Goal: Register for event/course

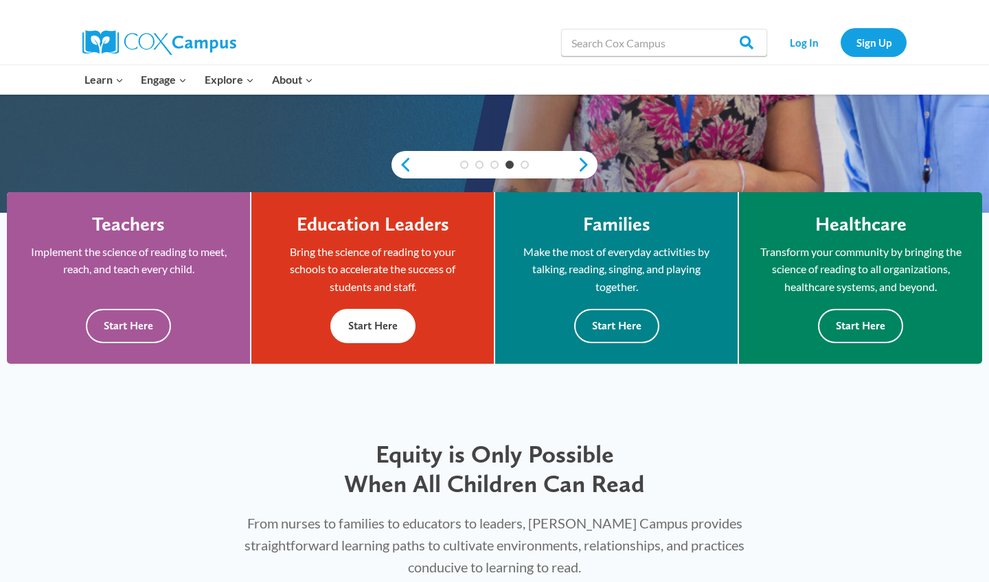
scroll to position [323, 0]
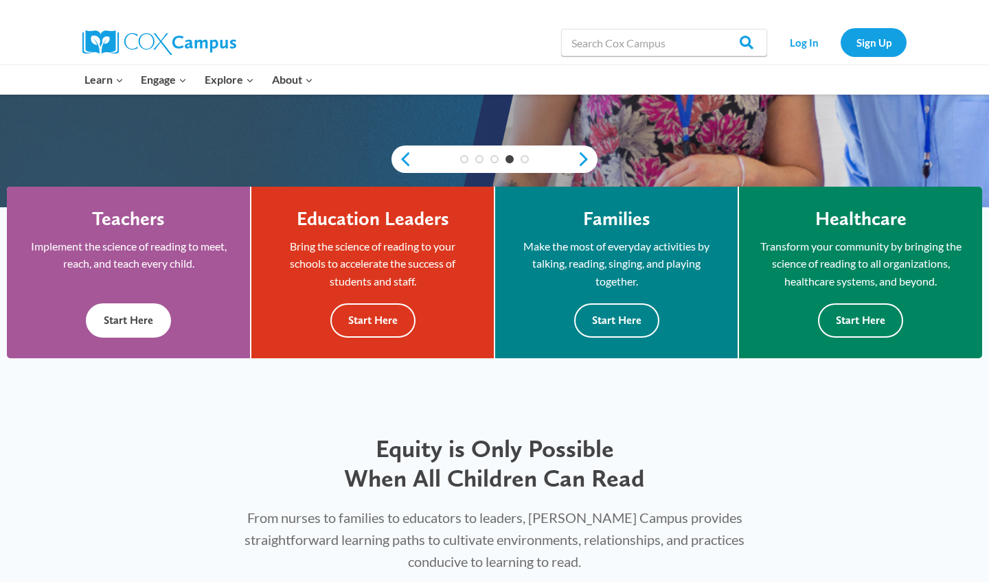
click at [159, 323] on button "Start Here" at bounding box center [128, 320] width 85 height 34
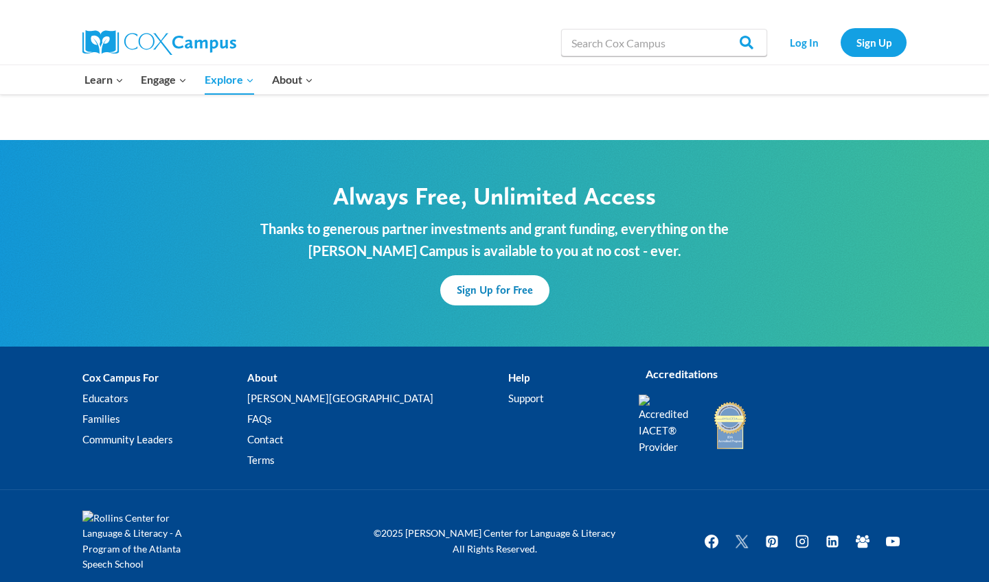
scroll to position [4164, 0]
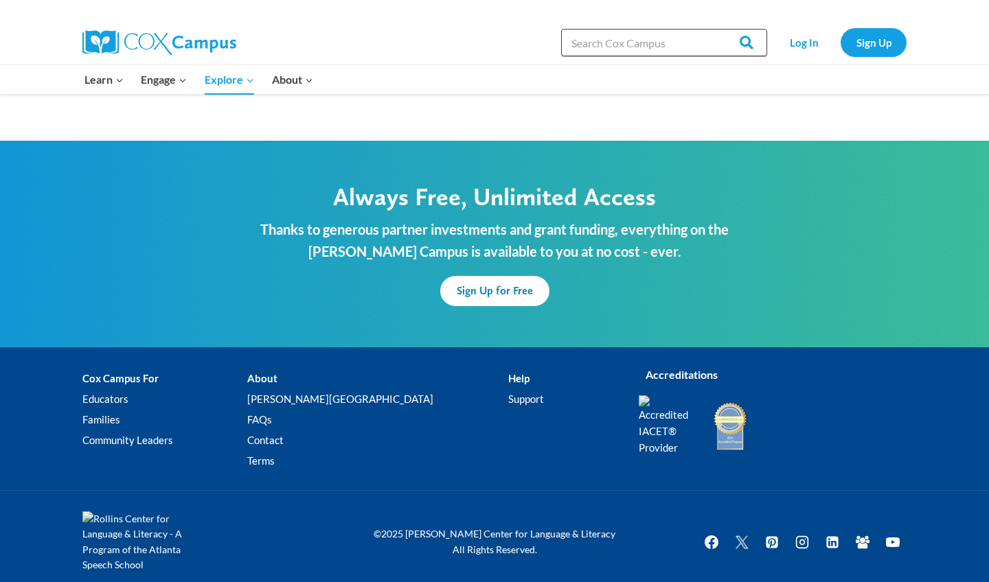
click at [625, 42] on input "Search in [URL][DOMAIN_NAME]" at bounding box center [664, 42] width 206 height 27
type input "training"
click at [741, 43] on input "Search" at bounding box center [740, 42] width 54 height 27
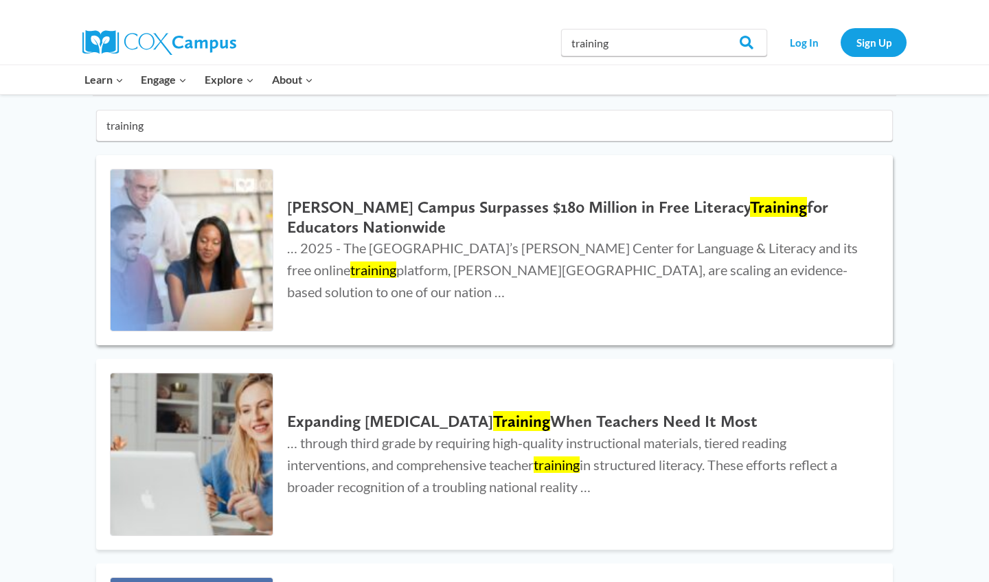
scroll to position [116, 0]
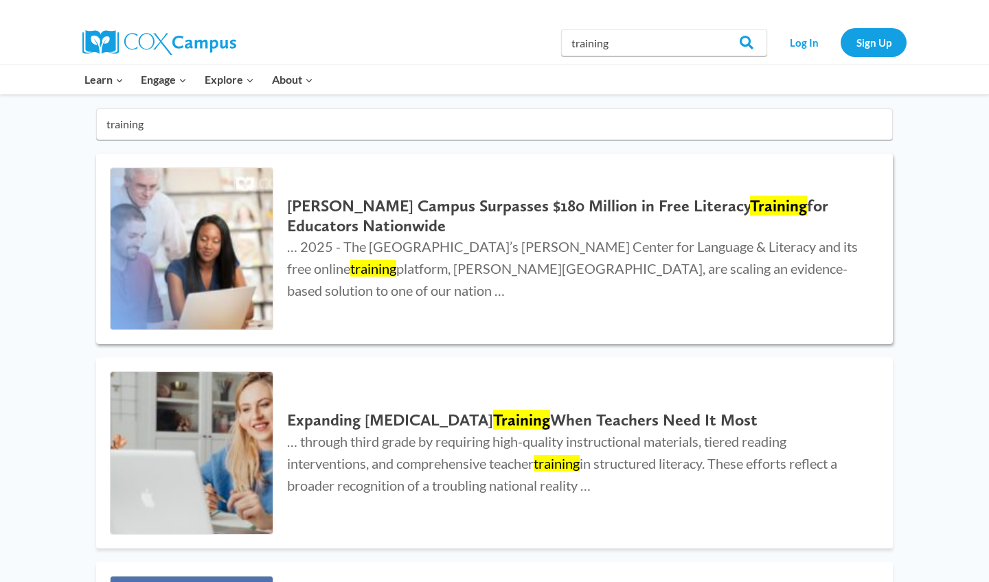
click at [435, 320] on link "Cox Campus Surpasses $180 Million in Free Literacy Training for Educators Natio…" at bounding box center [494, 249] width 796 height 191
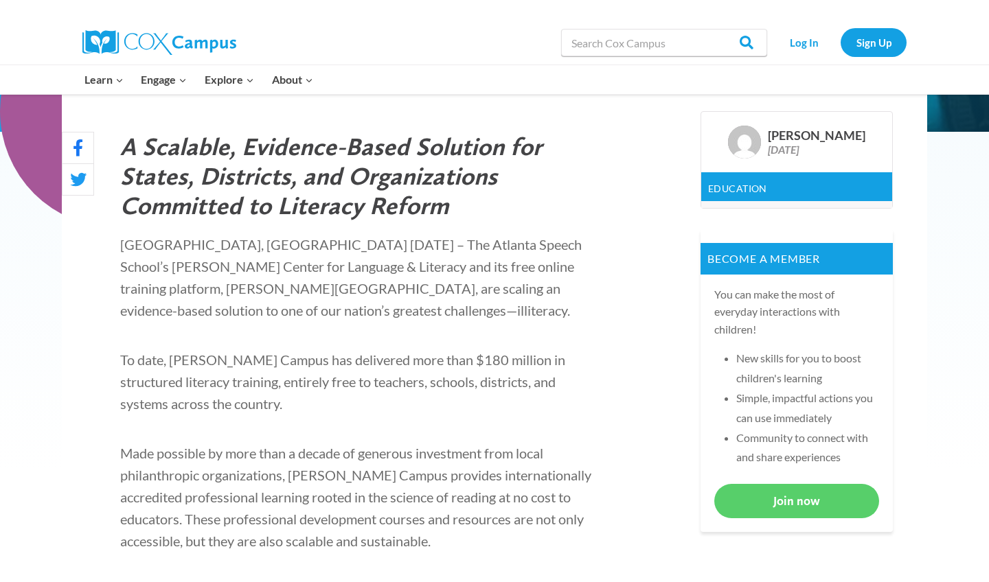
scroll to position [410, 0]
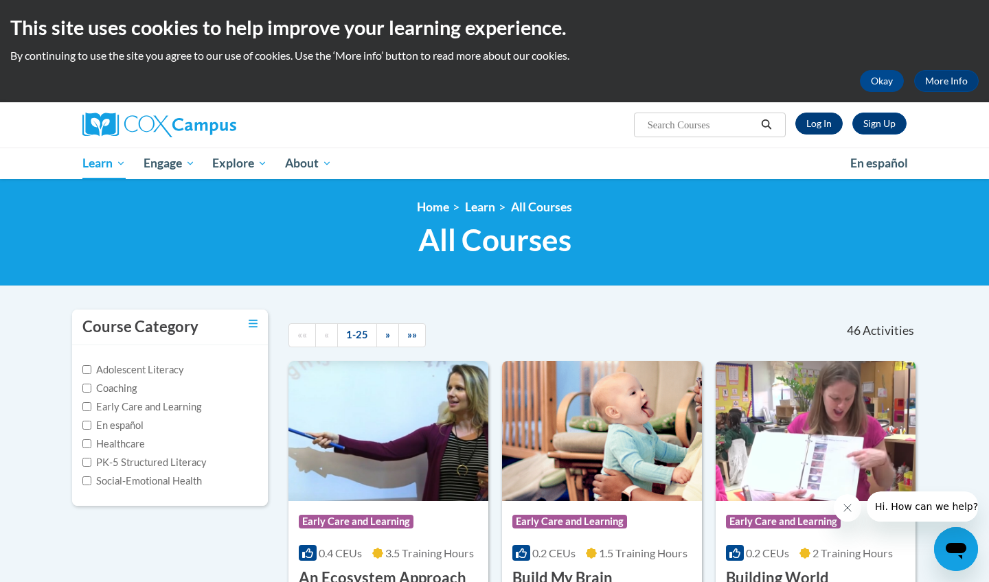
click at [806, 131] on link "Log In" at bounding box center [818, 124] width 47 height 22
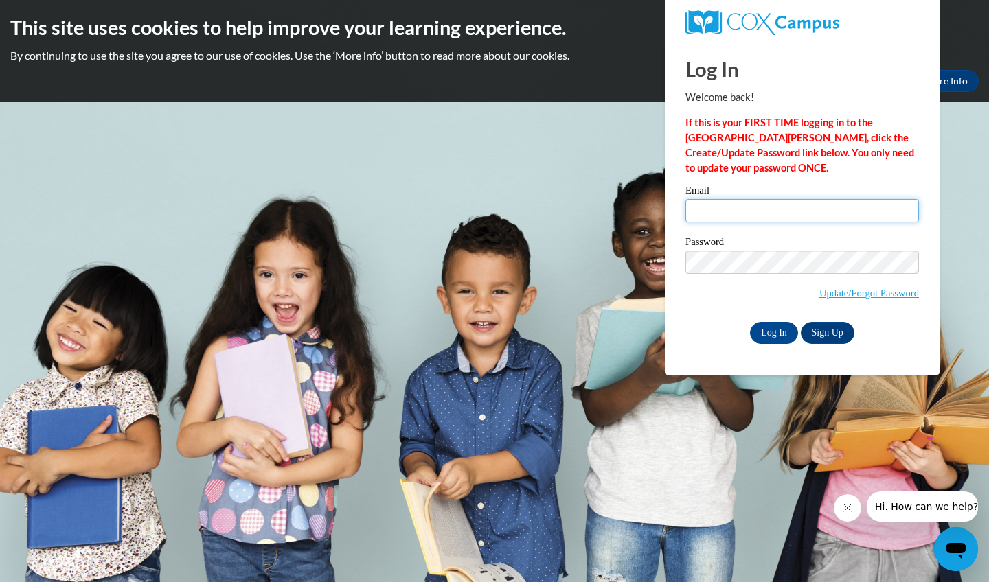
type input "[EMAIL_ADDRESS][DOMAIN_NAME]"
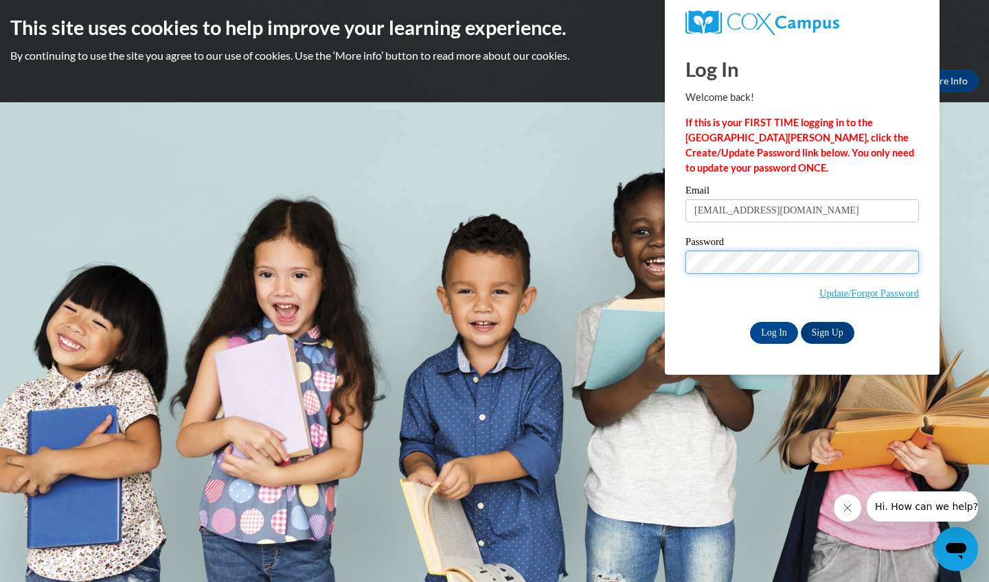
click at [772, 332] on input "Log In" at bounding box center [774, 333] width 48 height 22
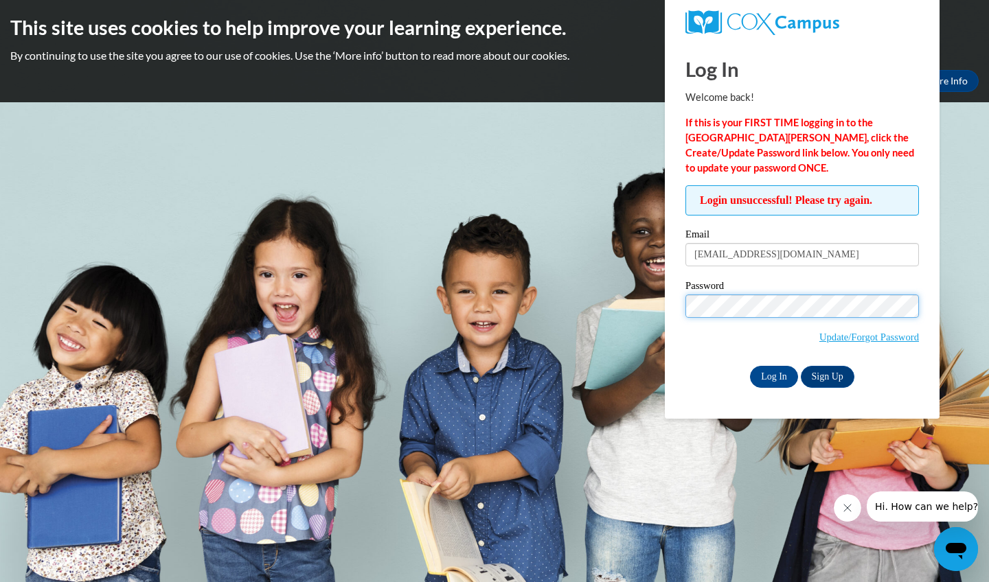
click at [772, 376] on input "Log In" at bounding box center [774, 377] width 48 height 22
click at [842, 343] on span "Update/Forgot Password" at bounding box center [869, 337] width 100 height 15
click at [842, 342] on link "Update/Forgot Password" at bounding box center [869, 337] width 100 height 11
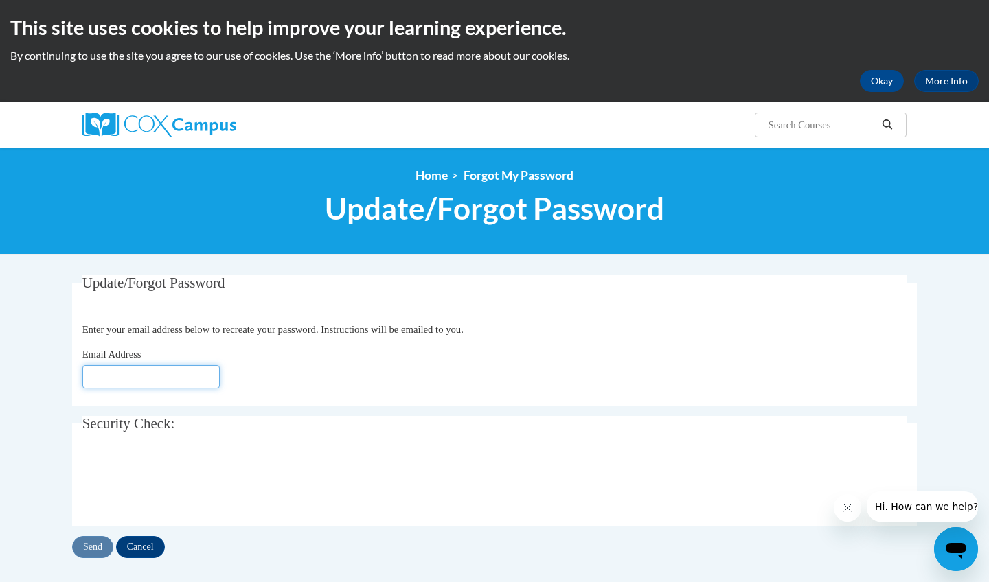
type input "[EMAIL_ADDRESS][DOMAIN_NAME]"
click button "Refresh captcha" at bounding box center [0, 0] width 0 height 0
click at [106, 551] on input "Send" at bounding box center [92, 547] width 41 height 22
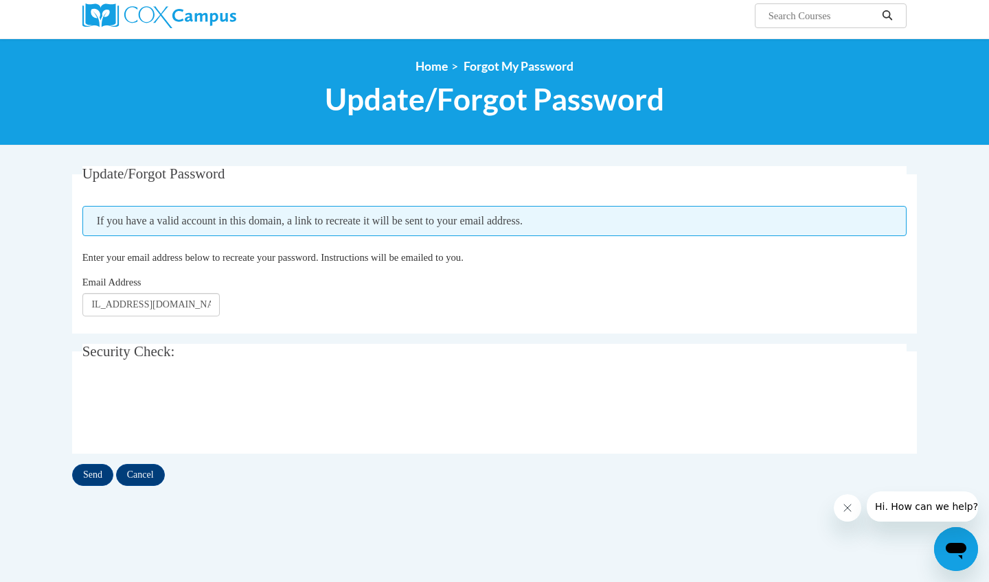
scroll to position [111, 0]
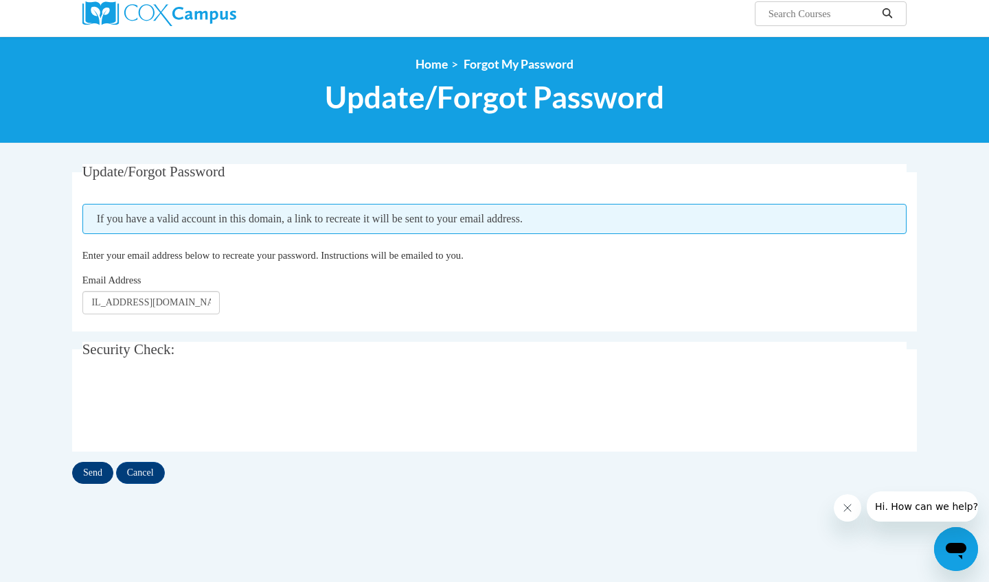
click at [95, 466] on input "Send" at bounding box center [92, 473] width 41 height 22
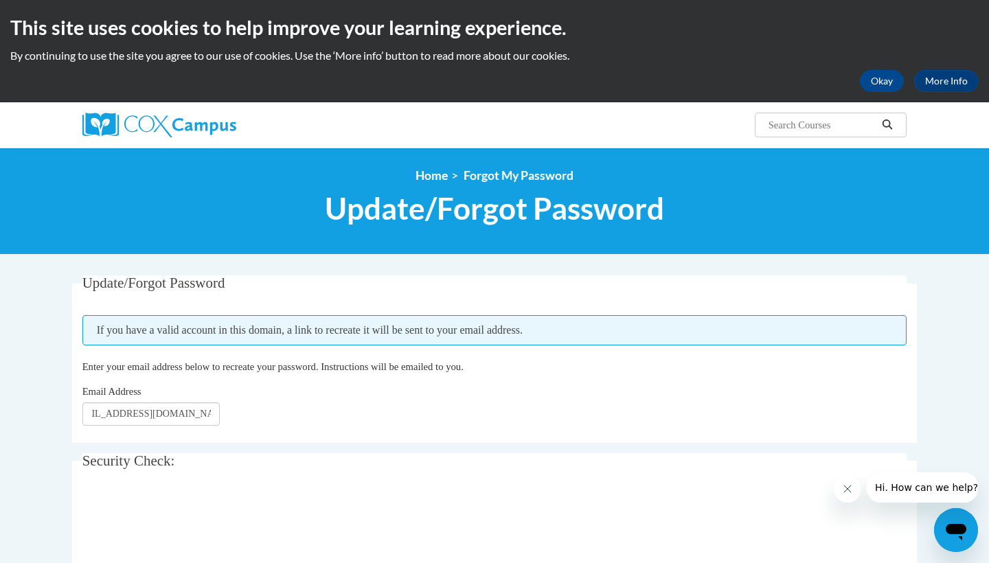
click at [441, 400] on div "Email Address carshahenderson@gmail.com" at bounding box center [494, 405] width 824 height 42
click at [439, 179] on link "Home" at bounding box center [431, 175] width 32 height 14
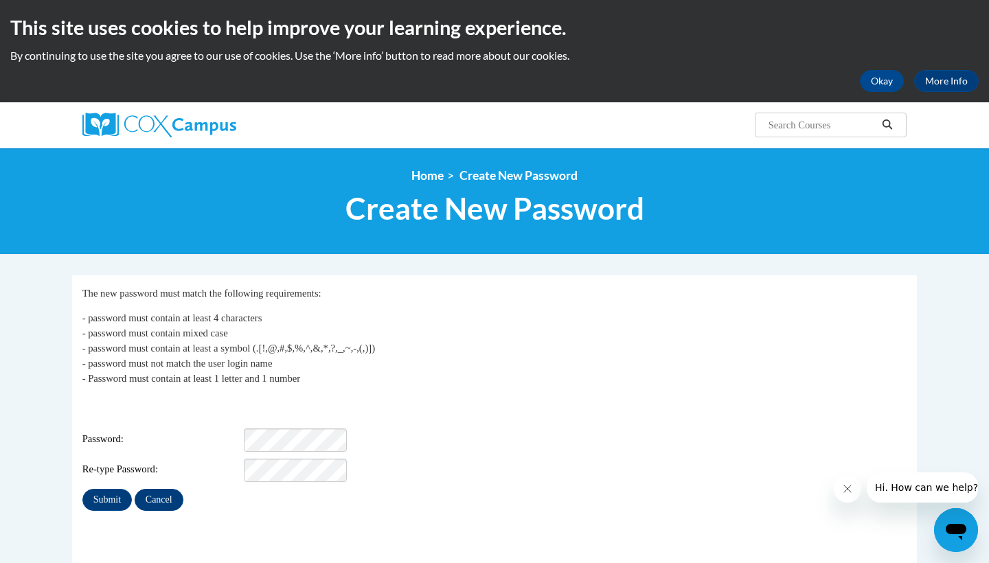
click at [157, 494] on input "Cancel" at bounding box center [159, 500] width 49 height 22
click at [113, 498] on input "Submit" at bounding box center [106, 500] width 49 height 22
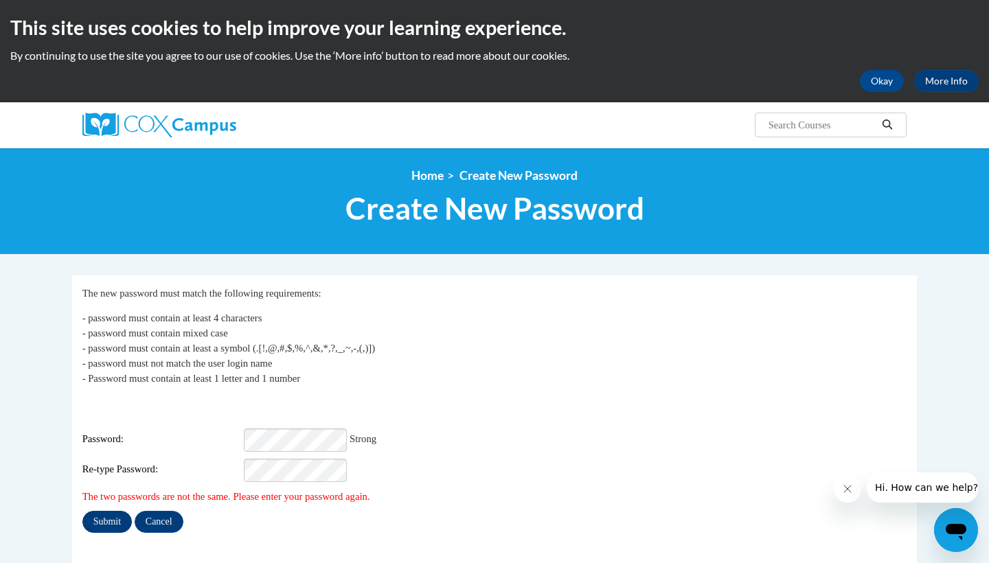
click at [95, 511] on input "Submit" at bounding box center [106, 522] width 49 height 22
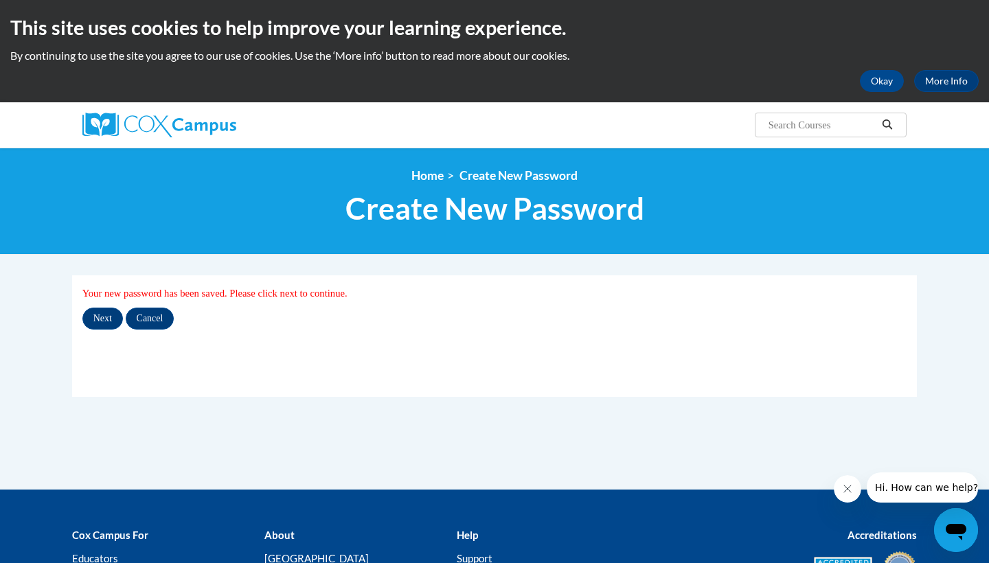
click at [155, 132] on img at bounding box center [159, 125] width 154 height 25
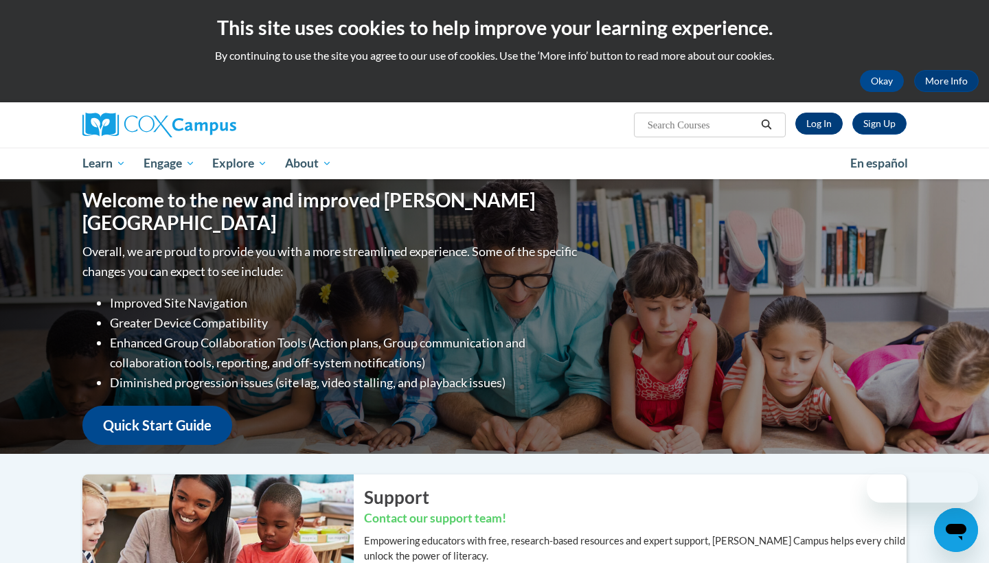
click at [838, 126] on link "Log In" at bounding box center [818, 124] width 47 height 22
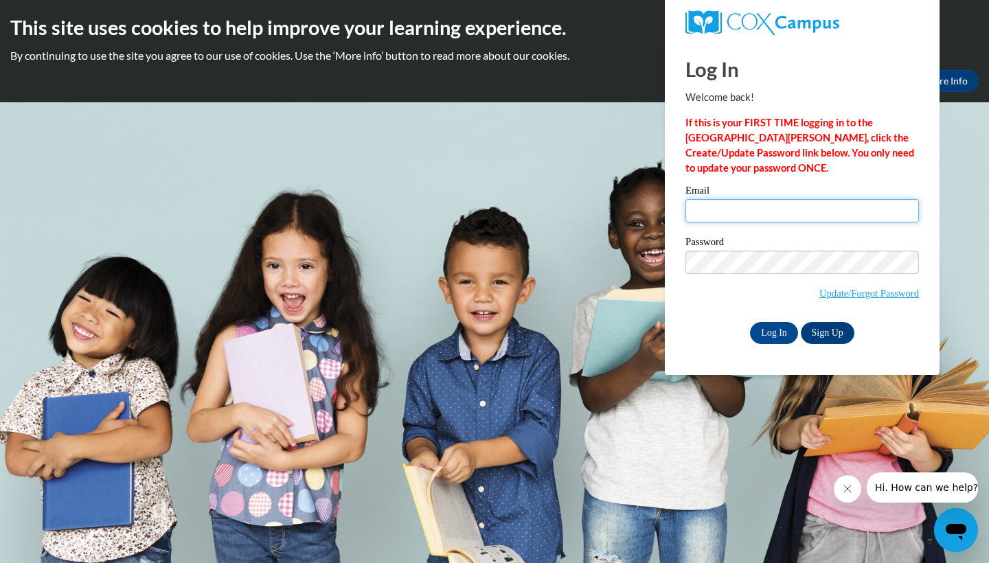
type input "[EMAIL_ADDRESS][DOMAIN_NAME]"
click at [785, 334] on input "Log In" at bounding box center [774, 333] width 48 height 22
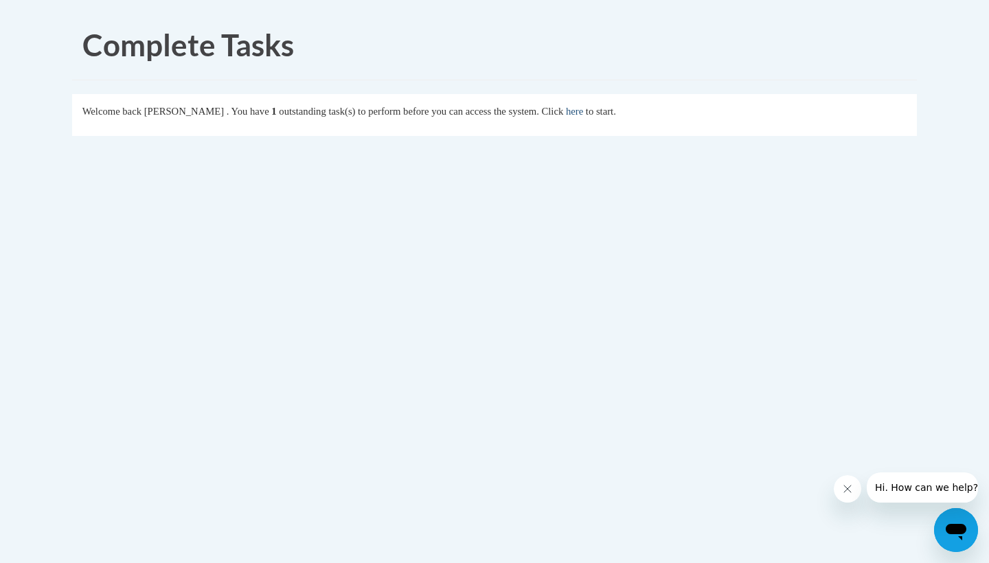
click at [583, 111] on link "here" at bounding box center [574, 111] width 17 height 11
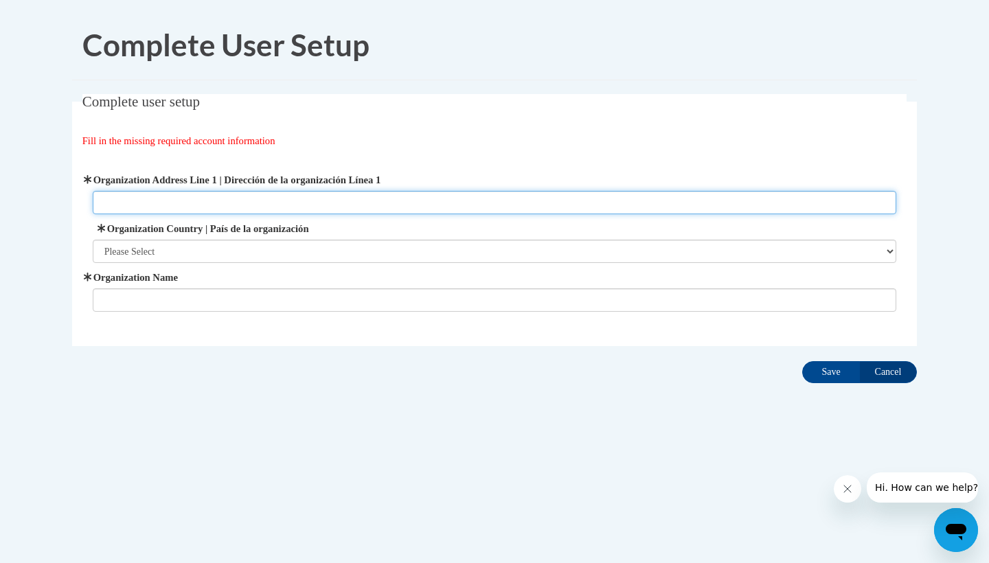
click at [390, 213] on input "Organization Address Line 1 | Dirección de la organización Línea 1" at bounding box center [495, 202] width 804 height 23
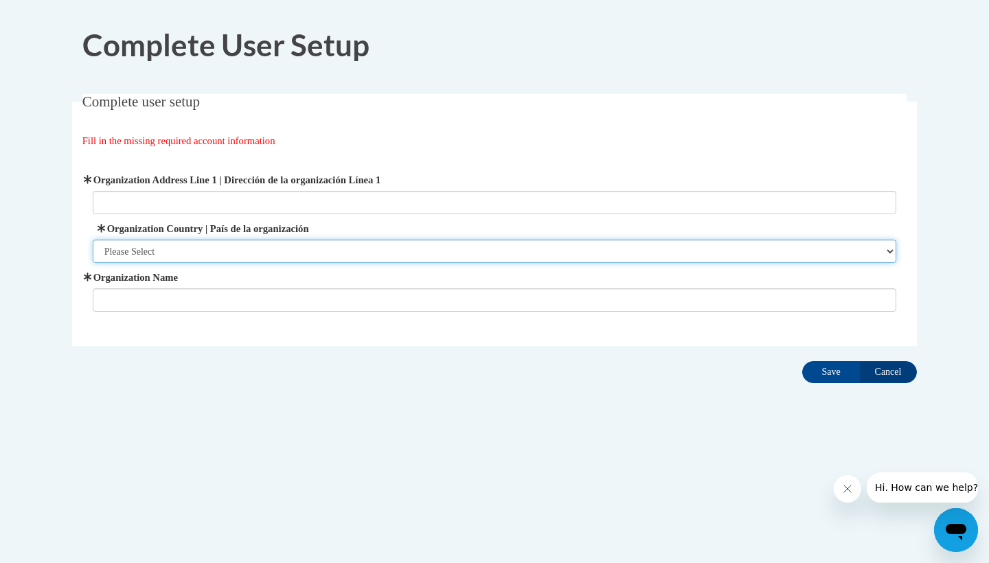
select select "ad49bcad-a171-4b2e-b99c-48b446064914"
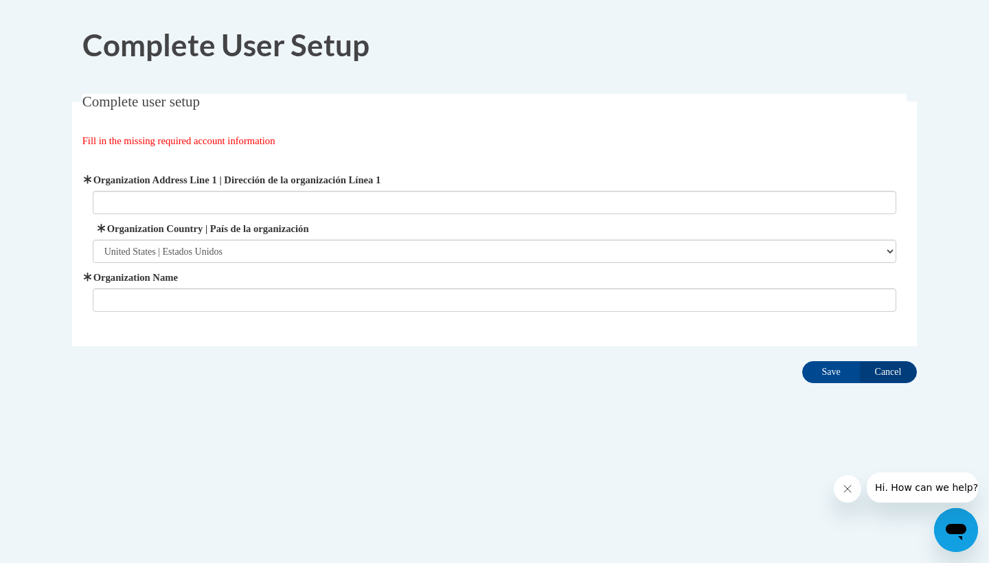
click at [370, 286] on span "Organization Name" at bounding box center [495, 291] width 804 height 42
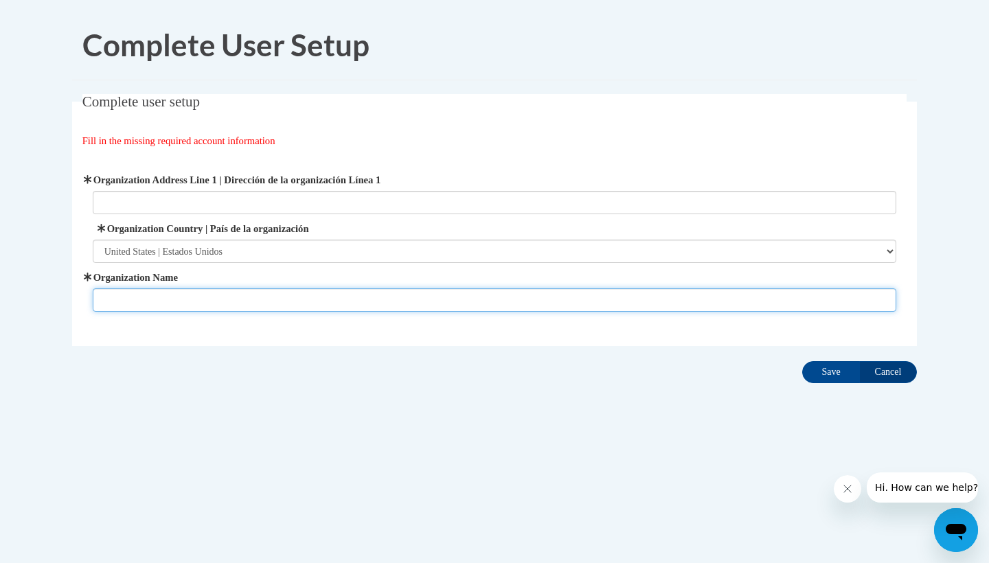
click at [370, 292] on input "Organization Name" at bounding box center [495, 299] width 804 height 23
type input "Steppin Stones Academy"
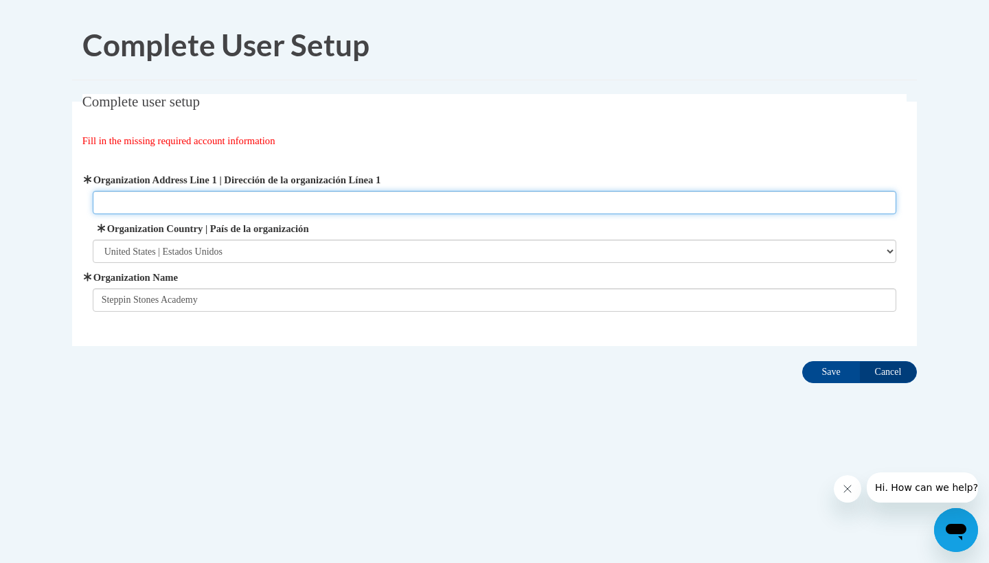
click at [358, 200] on input "Organization Address Line 1 | Dirección de la organización Línea 1" at bounding box center [495, 202] width 804 height 23
type input "665 Newton Rd Virginia Beach,VA"
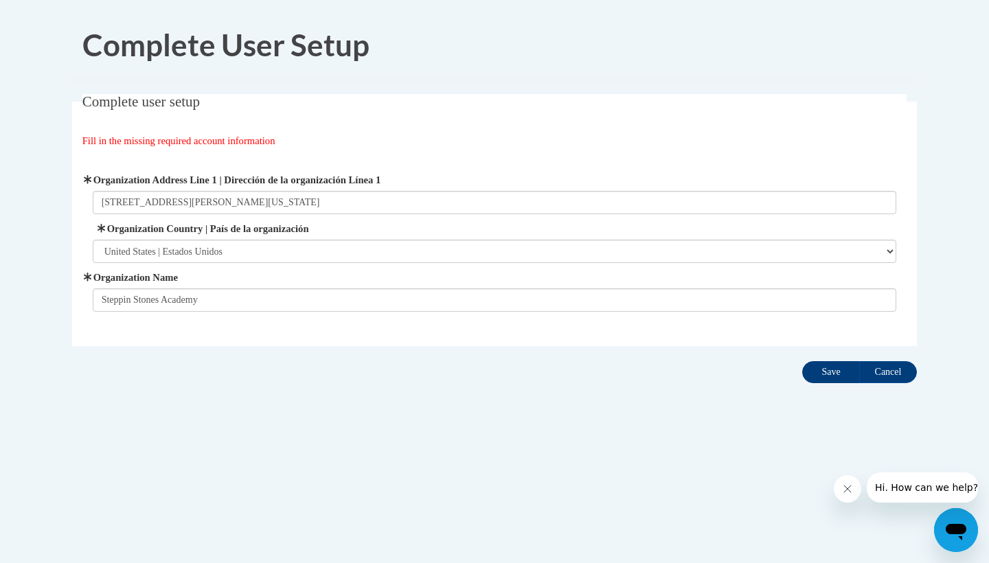
click at [827, 375] on input "Save" at bounding box center [831, 372] width 58 height 22
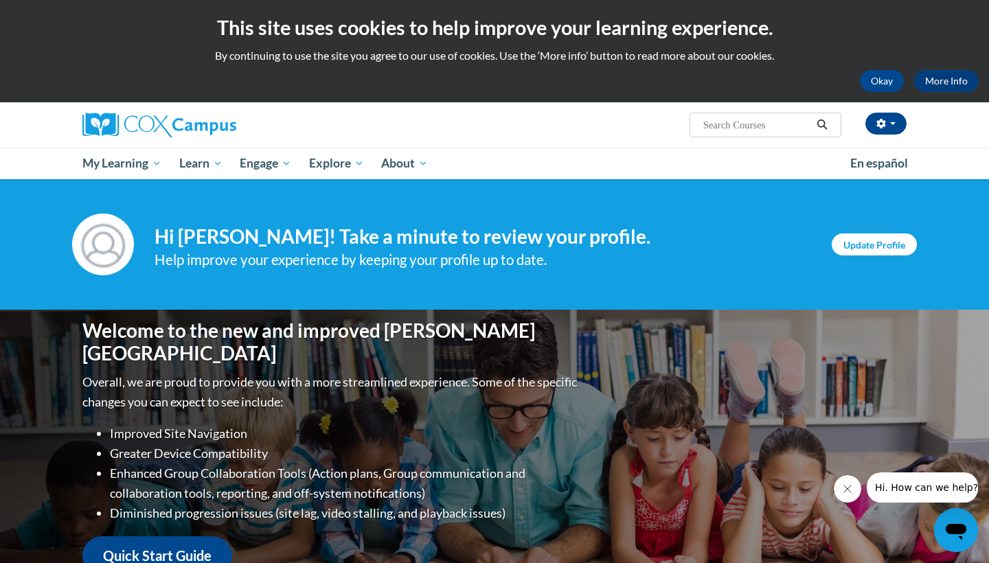
click at [859, 242] on link "Update Profile" at bounding box center [873, 244] width 85 height 22
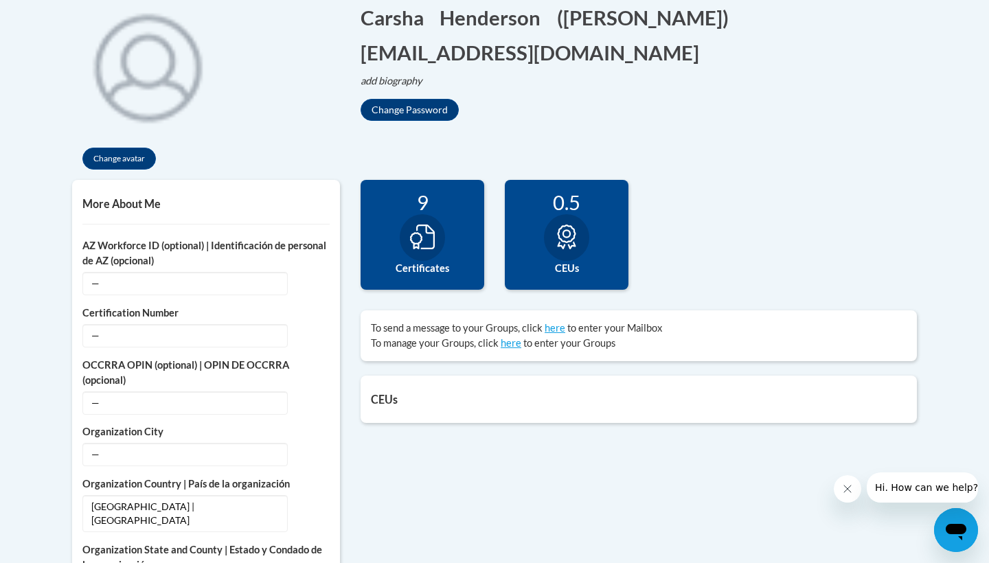
scroll to position [327, 0]
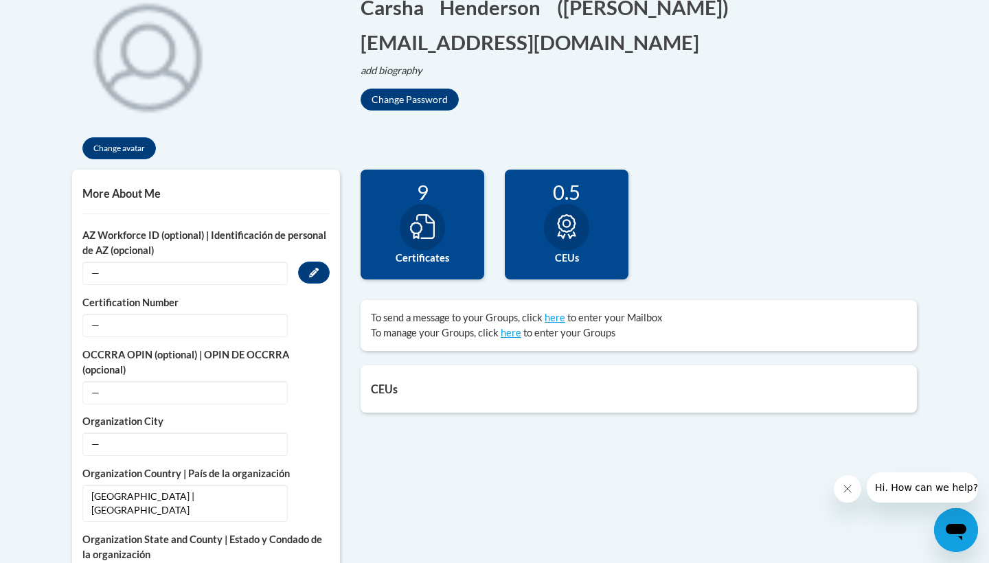
click at [238, 279] on span "—" at bounding box center [184, 273] width 205 height 23
click at [238, 277] on span "—" at bounding box center [184, 273] width 205 height 23
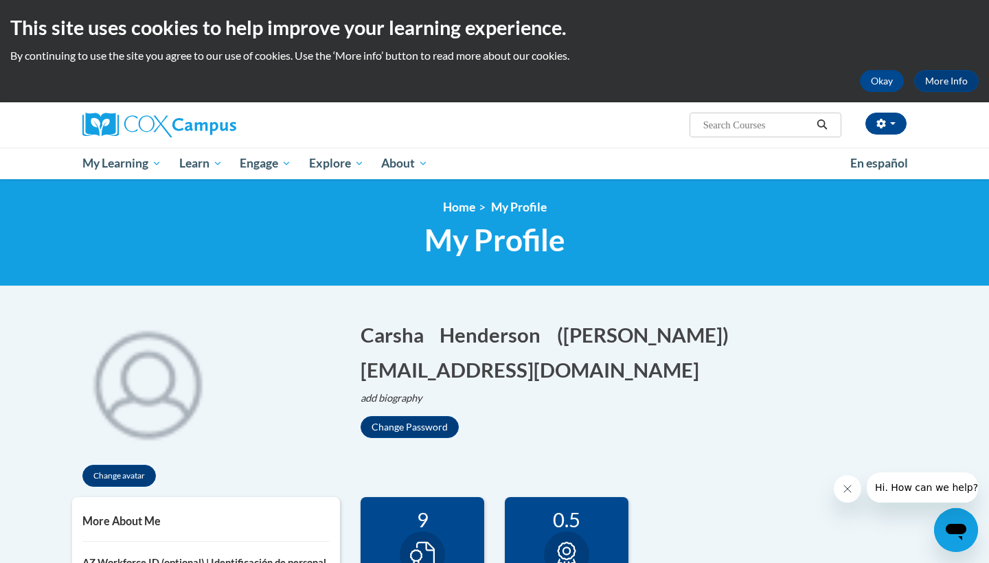
scroll to position [0, 0]
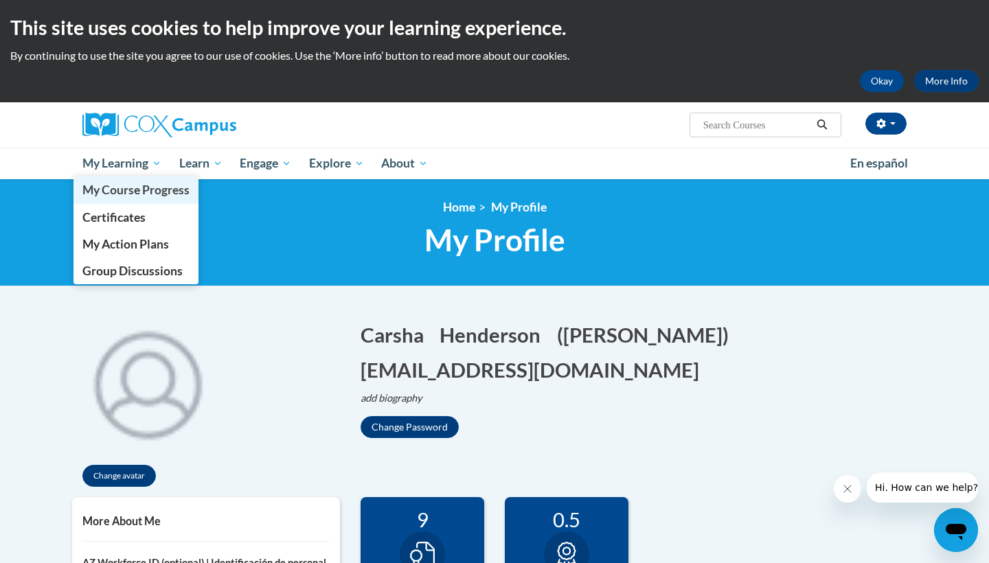
click at [139, 197] on span "My Course Progress" at bounding box center [135, 190] width 107 height 14
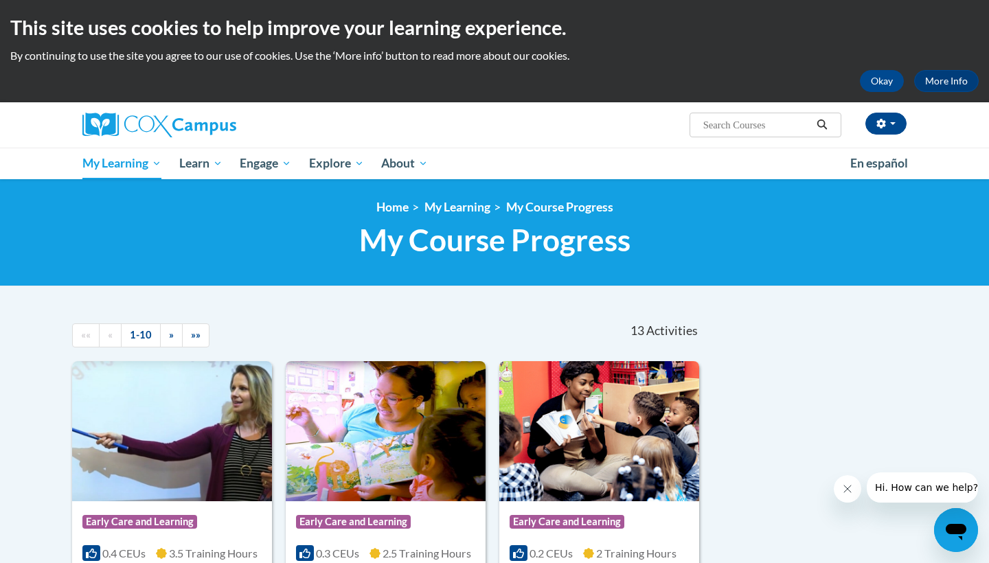
click at [747, 137] on span "Search Search..." at bounding box center [765, 125] width 152 height 25
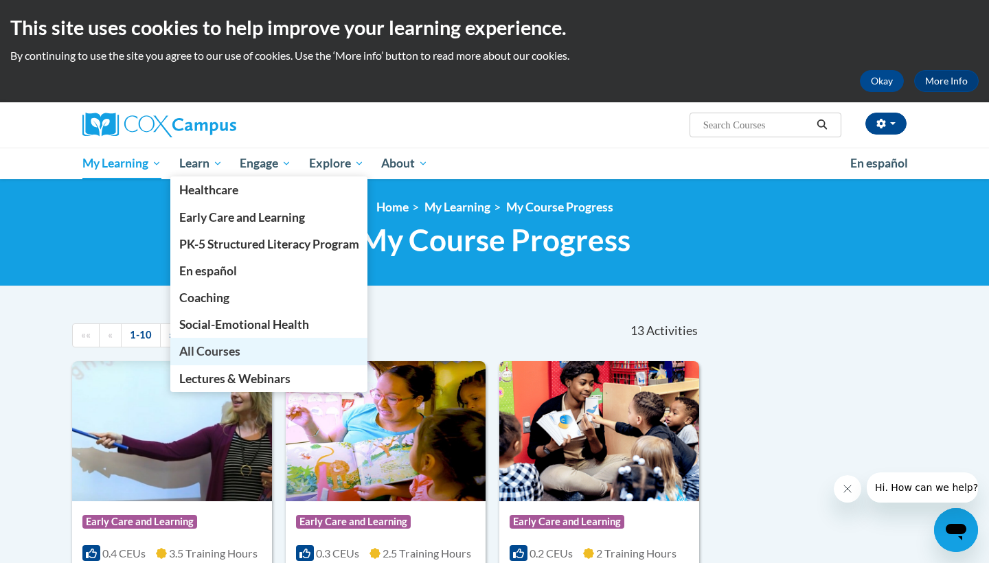
click at [256, 353] on link "All Courses" at bounding box center [269, 351] width 198 height 27
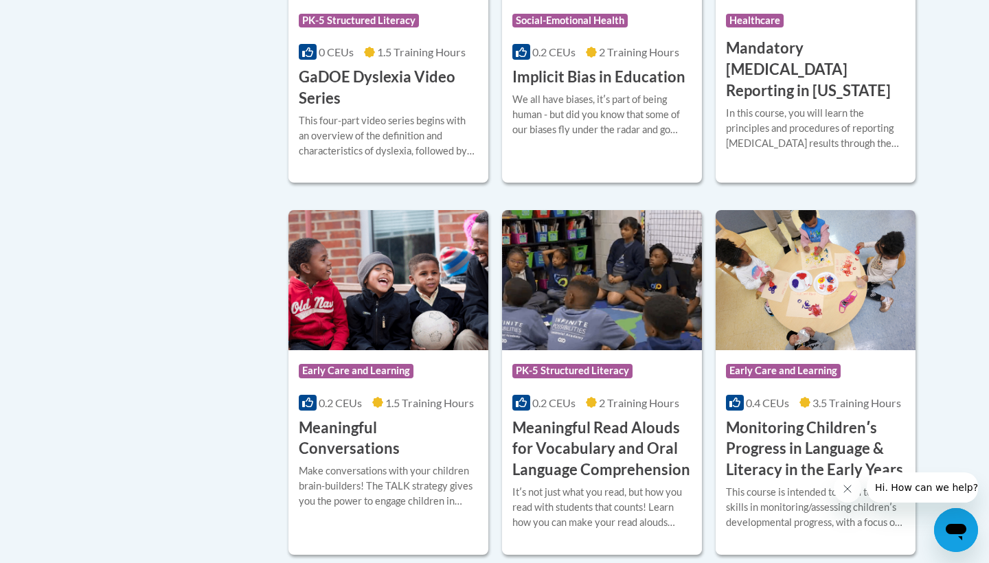
scroll to position [1983, 0]
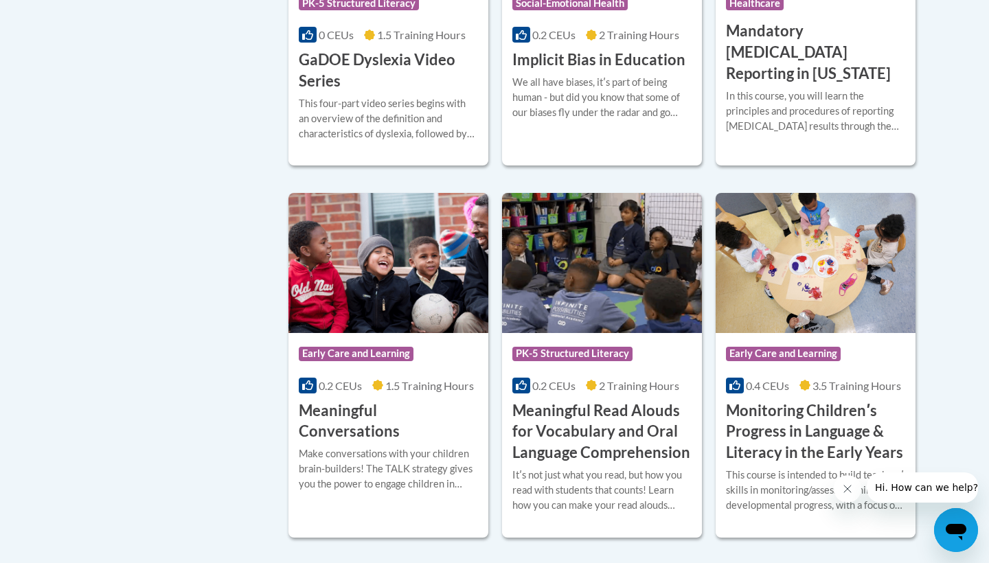
click at [866, 246] on img at bounding box center [815, 263] width 200 height 140
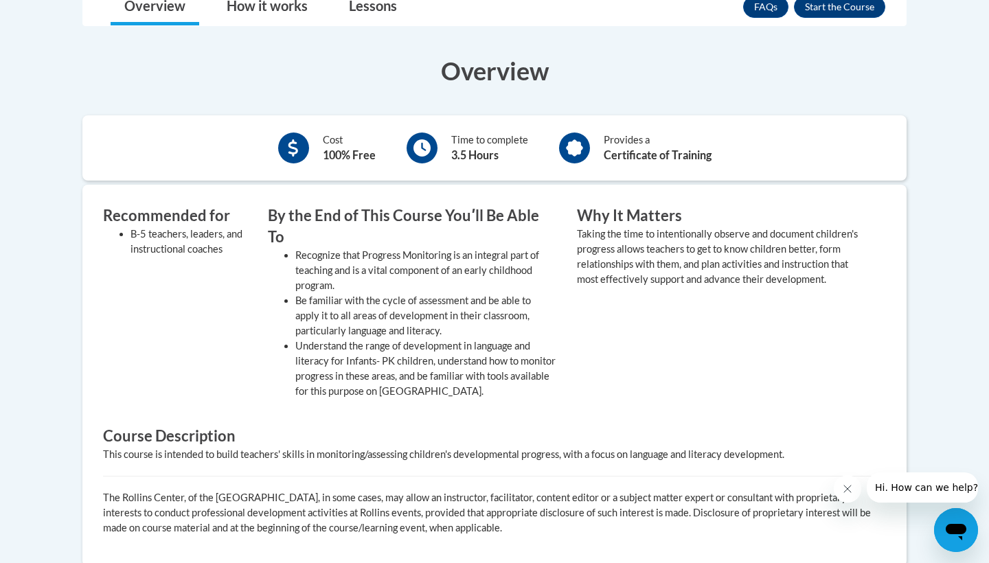
scroll to position [331, 0]
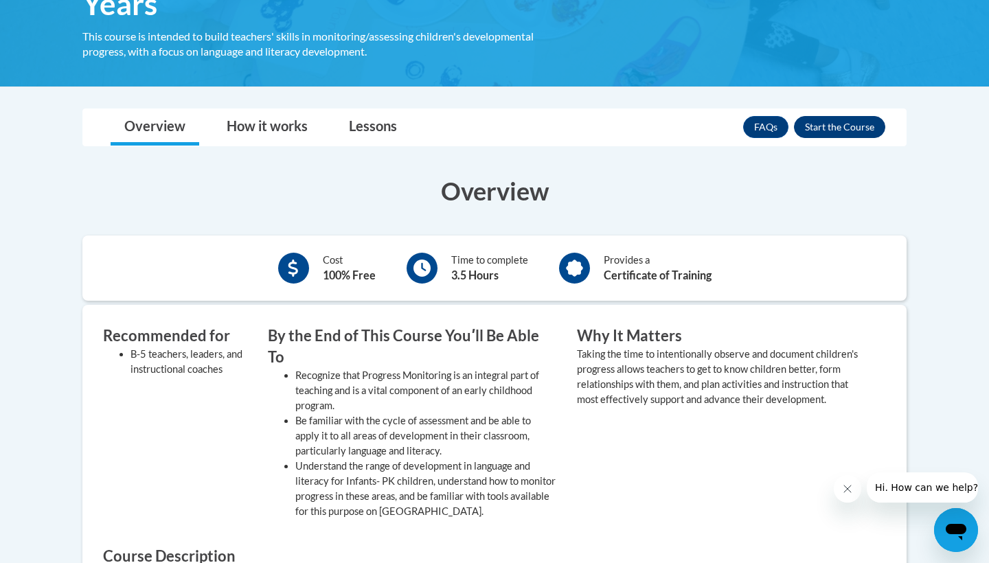
click at [834, 123] on button "Enroll" at bounding box center [839, 127] width 91 height 22
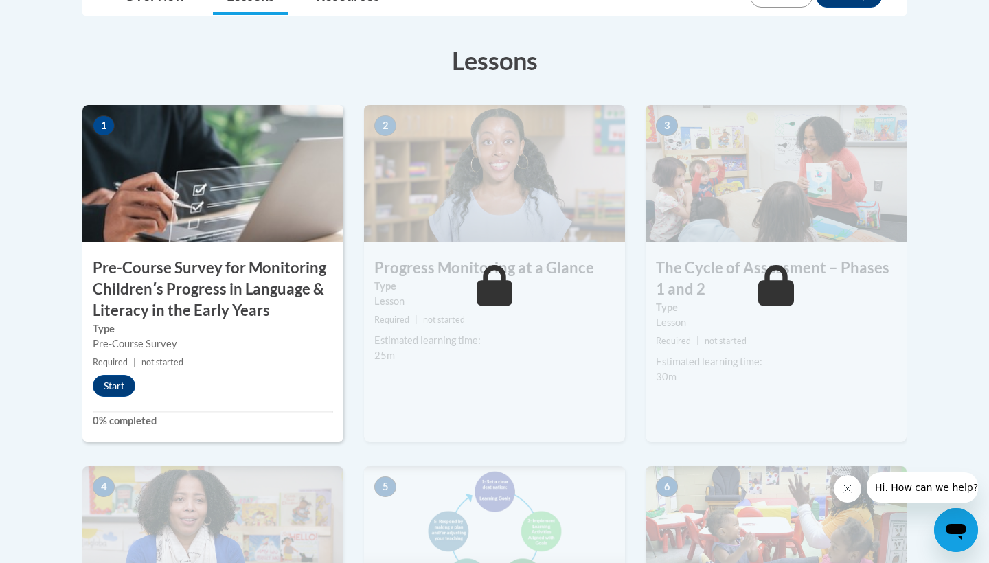
scroll to position [402, 0]
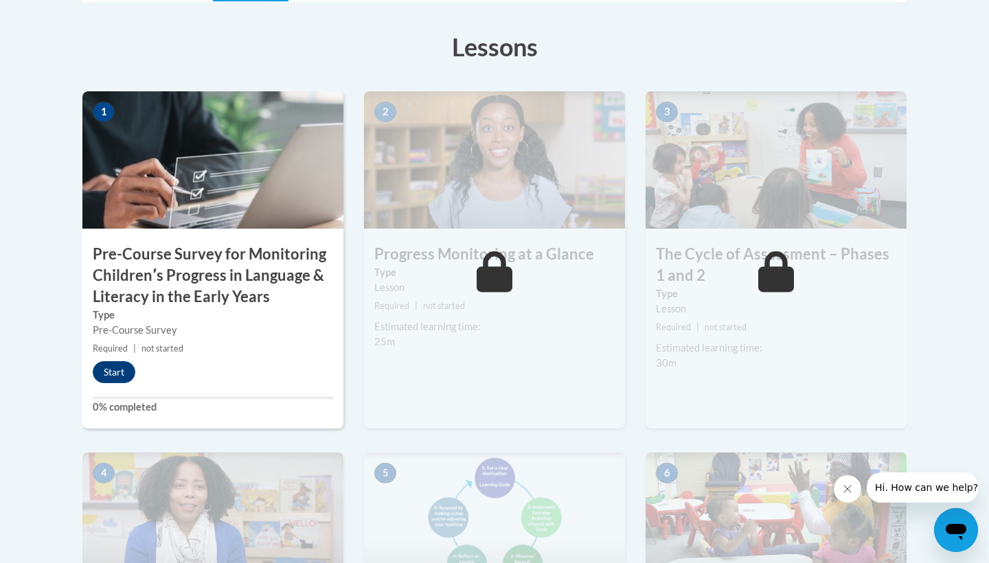
click at [148, 362] on div "Start" at bounding box center [117, 372] width 70 height 22
click at [129, 369] on button "Start" at bounding box center [114, 372] width 43 height 22
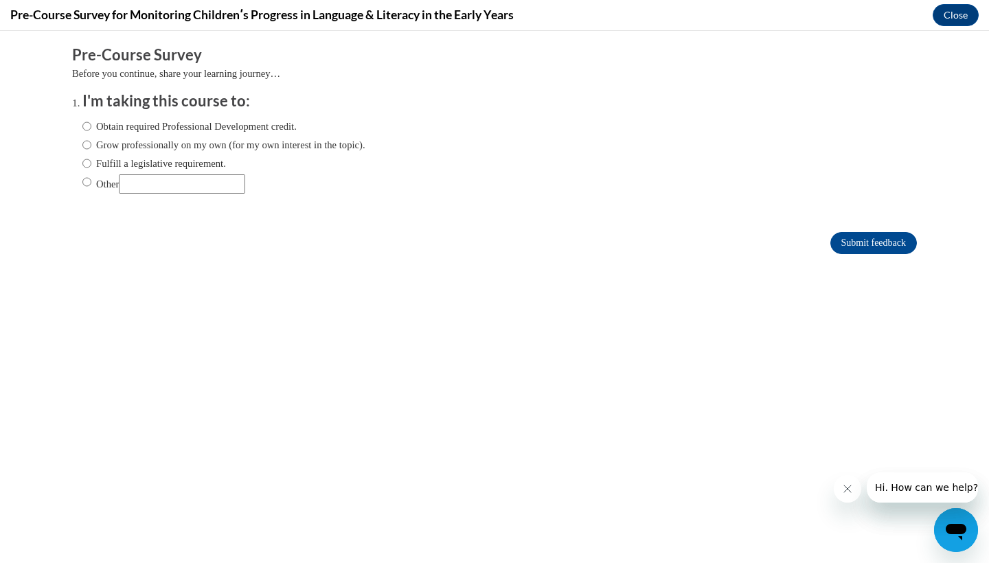
scroll to position [0, 0]
click at [262, 129] on label "Obtain required Professional Development credit." at bounding box center [189, 126] width 214 height 15
click at [91, 129] on input "Obtain required Professional Development credit." at bounding box center [86, 126] width 9 height 15
radio input "true"
click at [262, 146] on label "Grow professionally on my own (for my own interest in the topic)." at bounding box center [223, 144] width 283 height 15
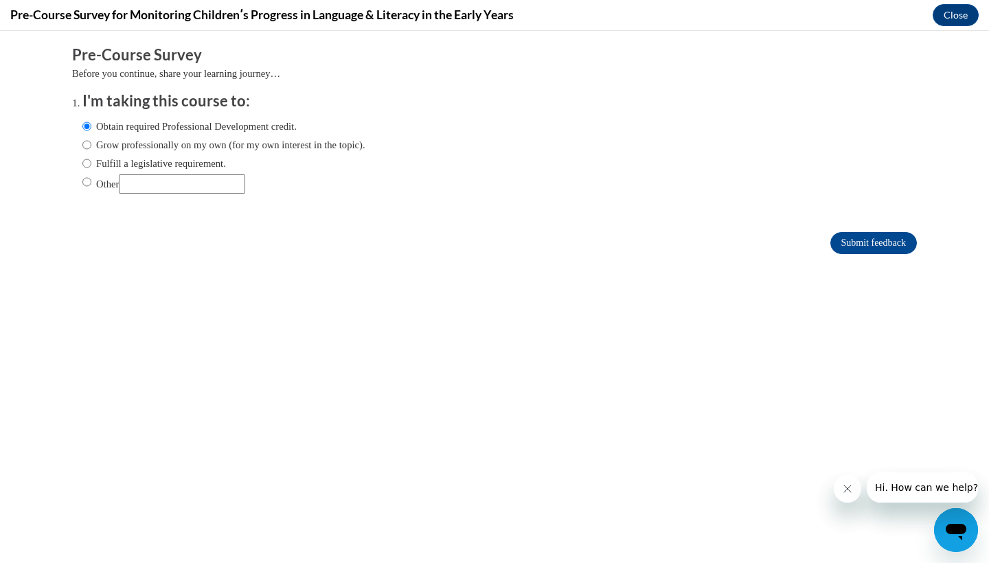
click at [91, 146] on input "Grow professionally on my own (for my own interest in the topic)." at bounding box center [86, 144] width 9 height 15
radio input "true"
click at [262, 124] on label "Obtain required Professional Development credit." at bounding box center [189, 126] width 214 height 15
click at [91, 124] on input "Obtain required Professional Development credit." at bounding box center [86, 126] width 9 height 15
radio input "true"
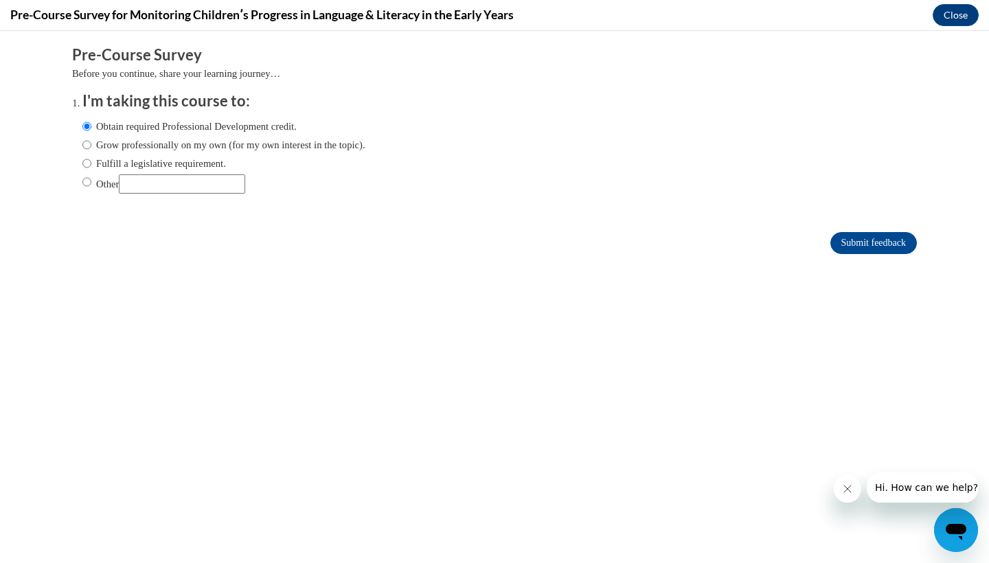
click at [860, 226] on form "Pre-Course Survey Before you continue, share your learning journey… I'm taking …" at bounding box center [494, 157] width 844 height 224
click at [860, 227] on form "Pre-Course Survey Before you continue, share your learning journey… I'm taking …" at bounding box center [494, 157] width 844 height 224
click at [860, 245] on input "Submit feedback" at bounding box center [873, 243] width 86 height 22
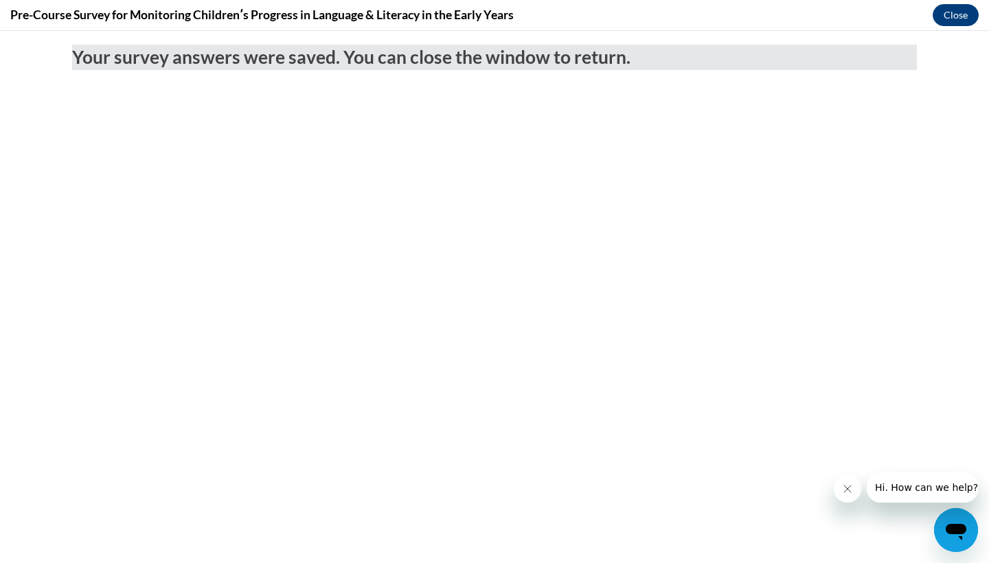
click at [954, 14] on button "Close" at bounding box center [955, 15] width 46 height 22
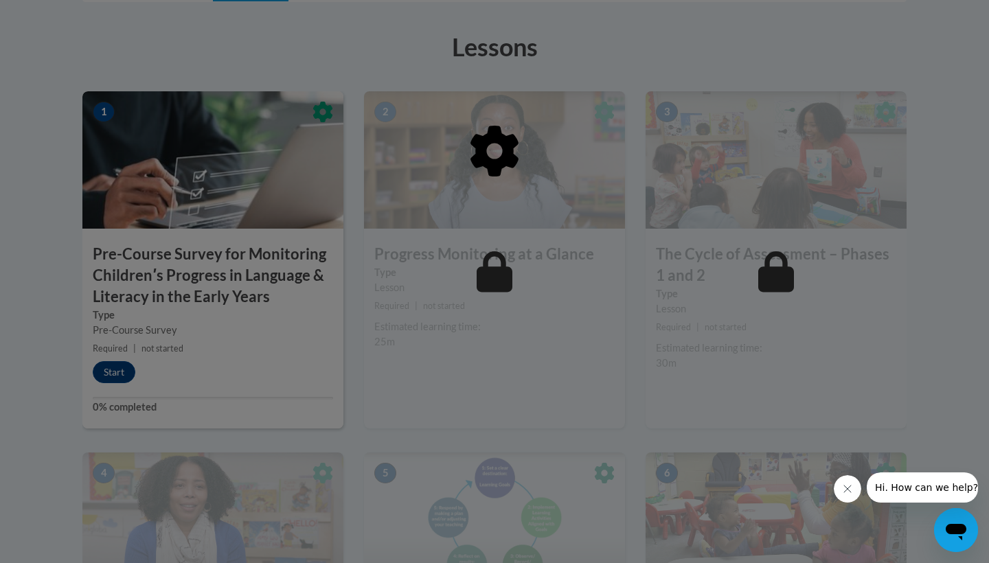
click at [849, 485] on icon "Close message from company" at bounding box center [847, 488] width 11 height 11
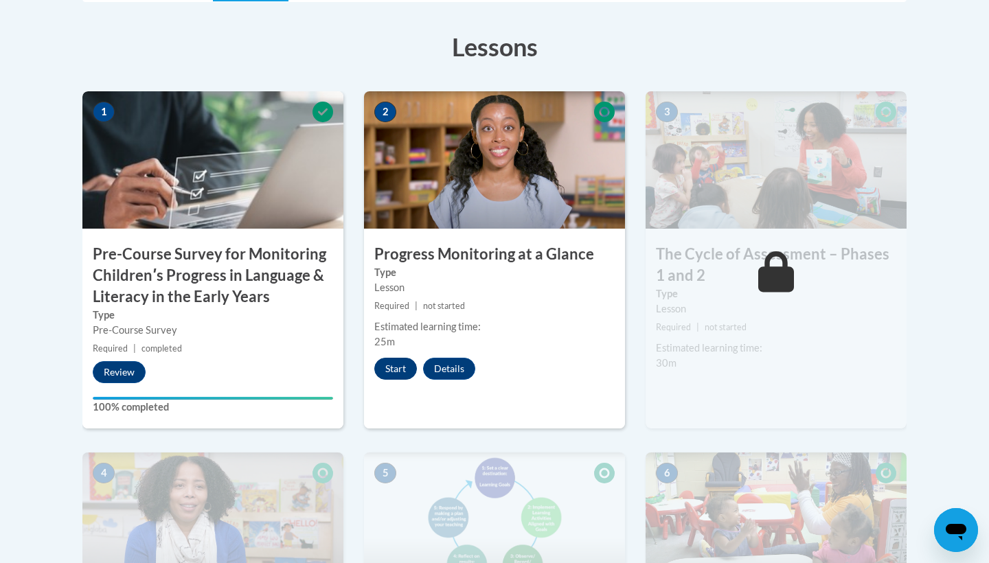
click at [409, 369] on button "Start" at bounding box center [395, 369] width 43 height 22
